Goal: Navigation & Orientation: Go to known website

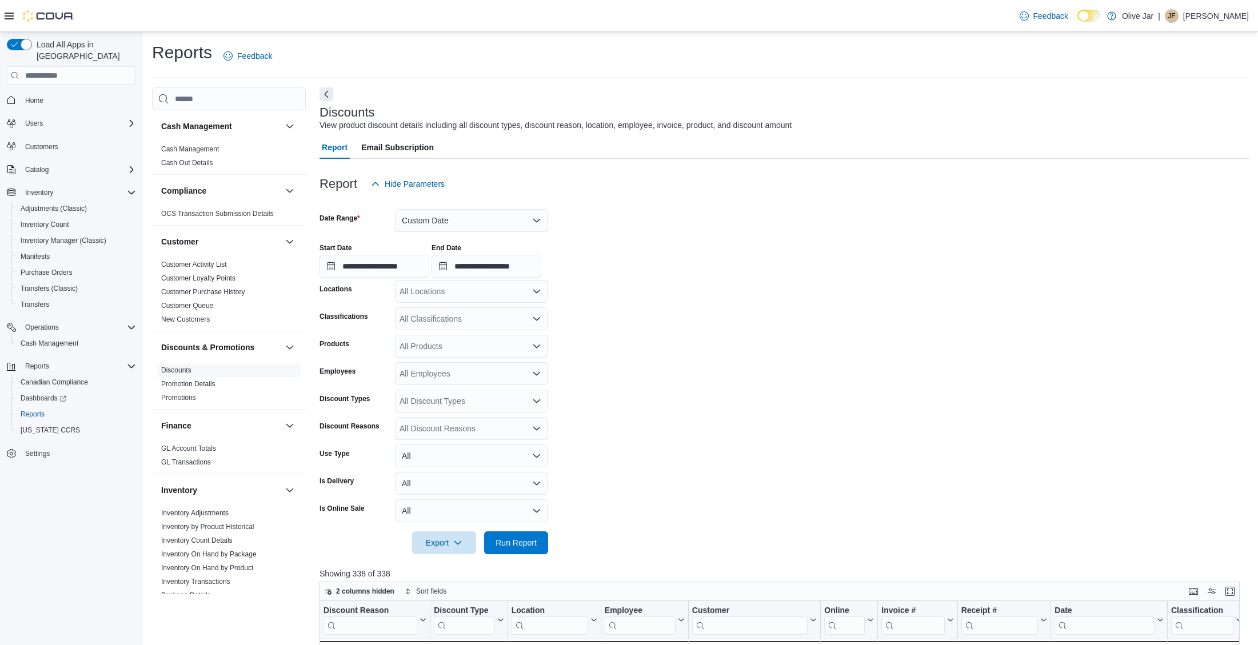
scroll to position [193, 0]
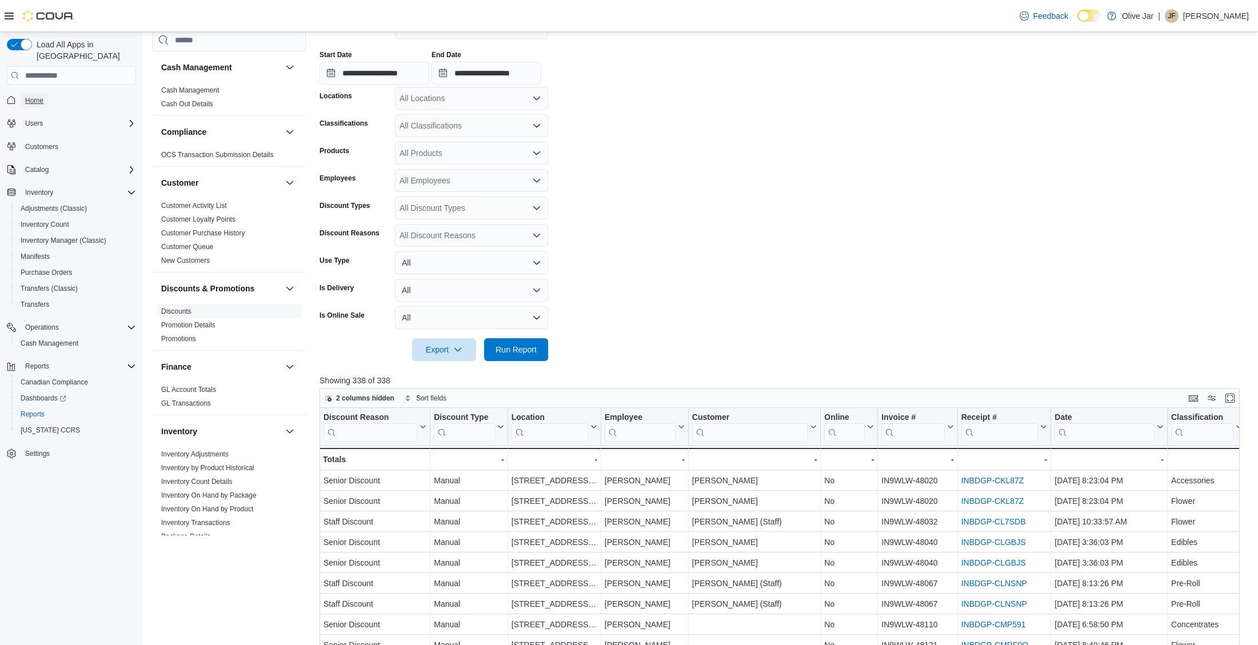
click at [31, 96] on span "Home" at bounding box center [34, 100] width 18 height 9
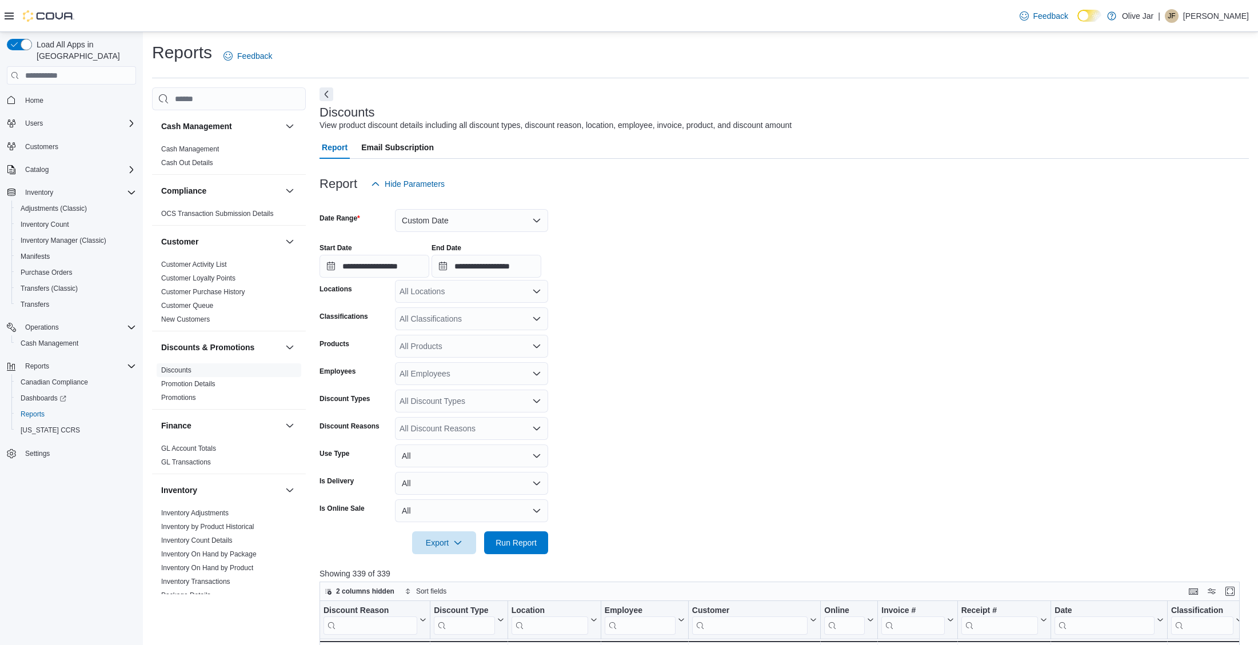
click at [62, 93] on span "Home" at bounding box center [78, 100] width 115 height 14
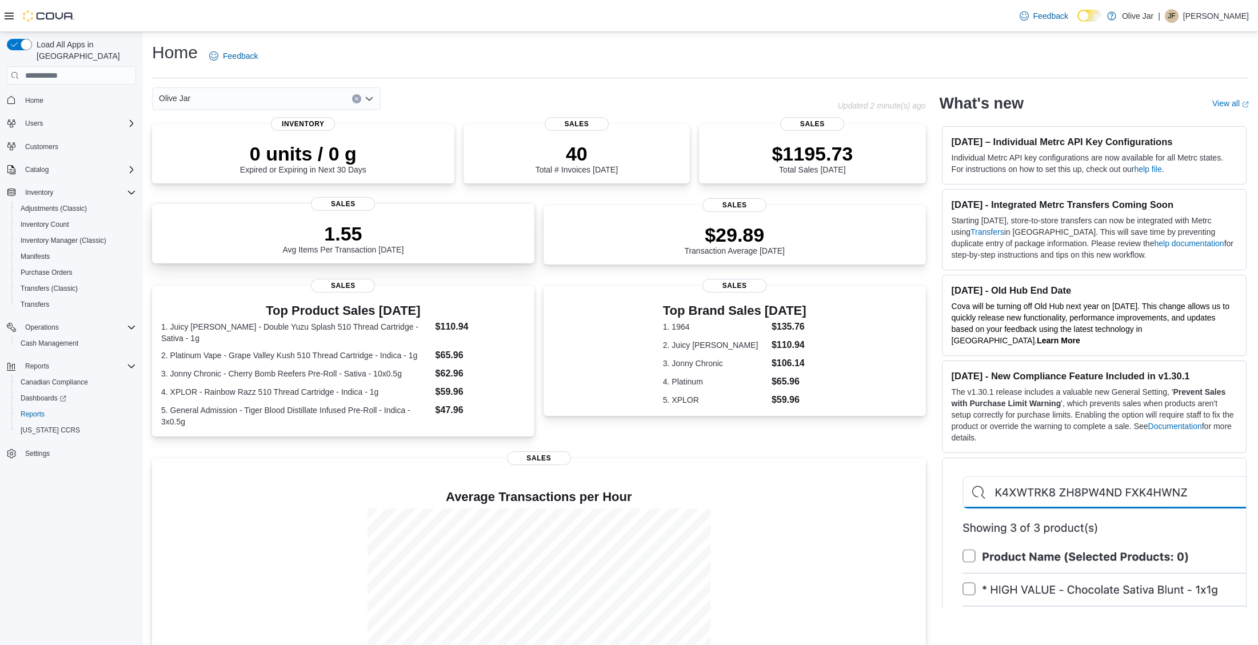
scroll to position [62, 0]
